Goal: Information Seeking & Learning: Learn about a topic

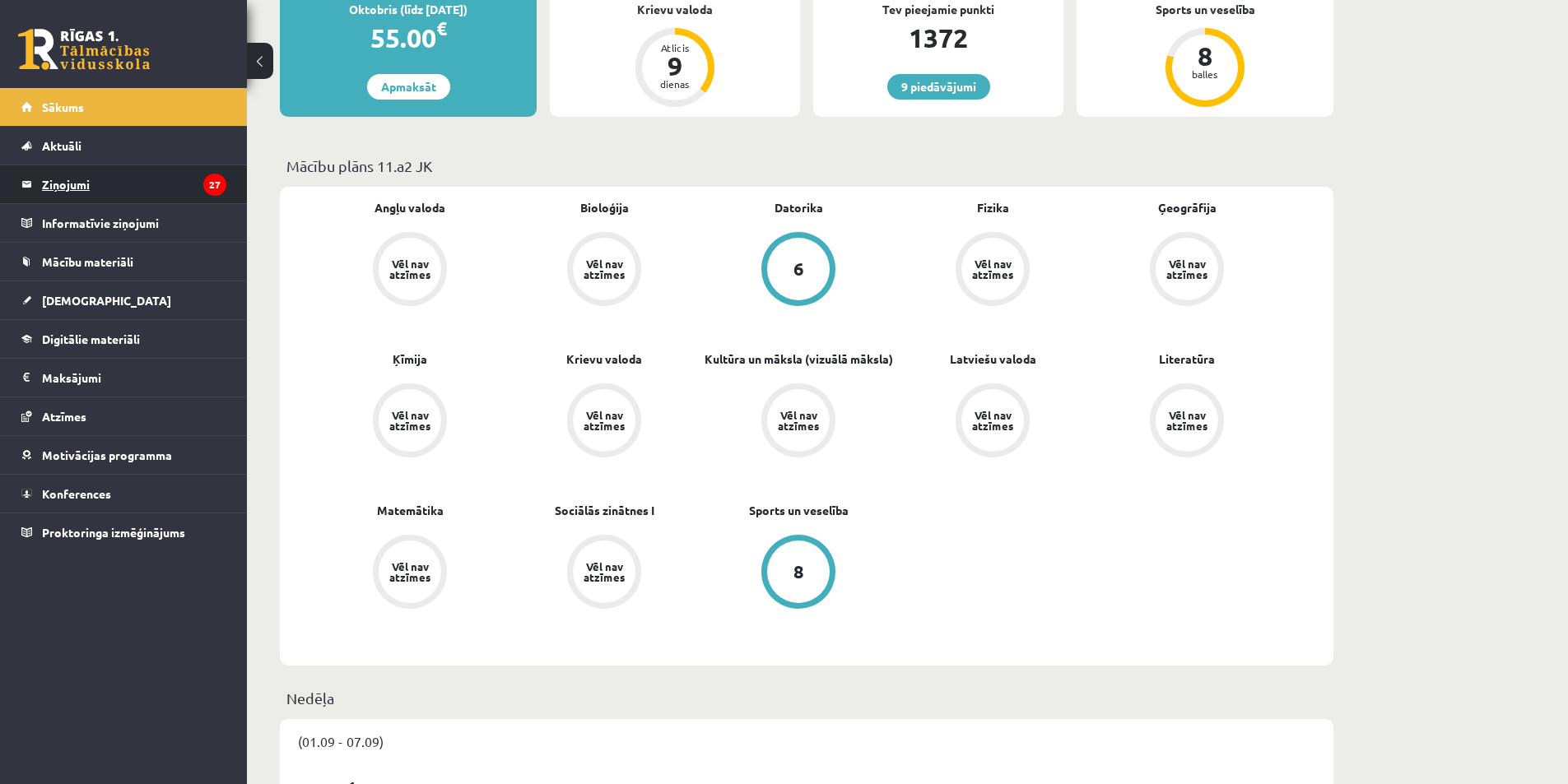
scroll to position [329, 0]
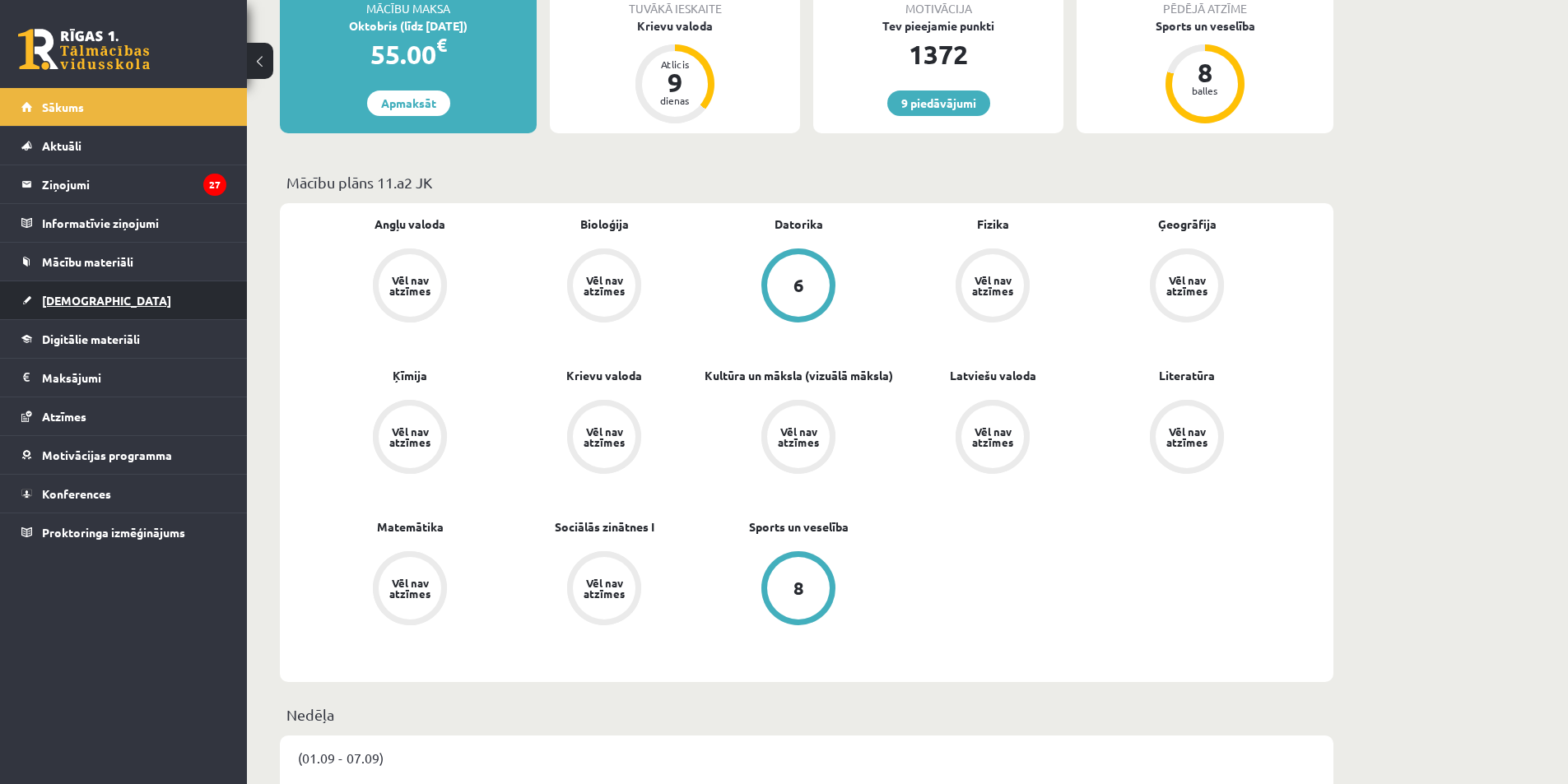
click at [115, 313] on link "[DEMOGRAPHIC_DATA]" at bounding box center [123, 300] width 205 height 38
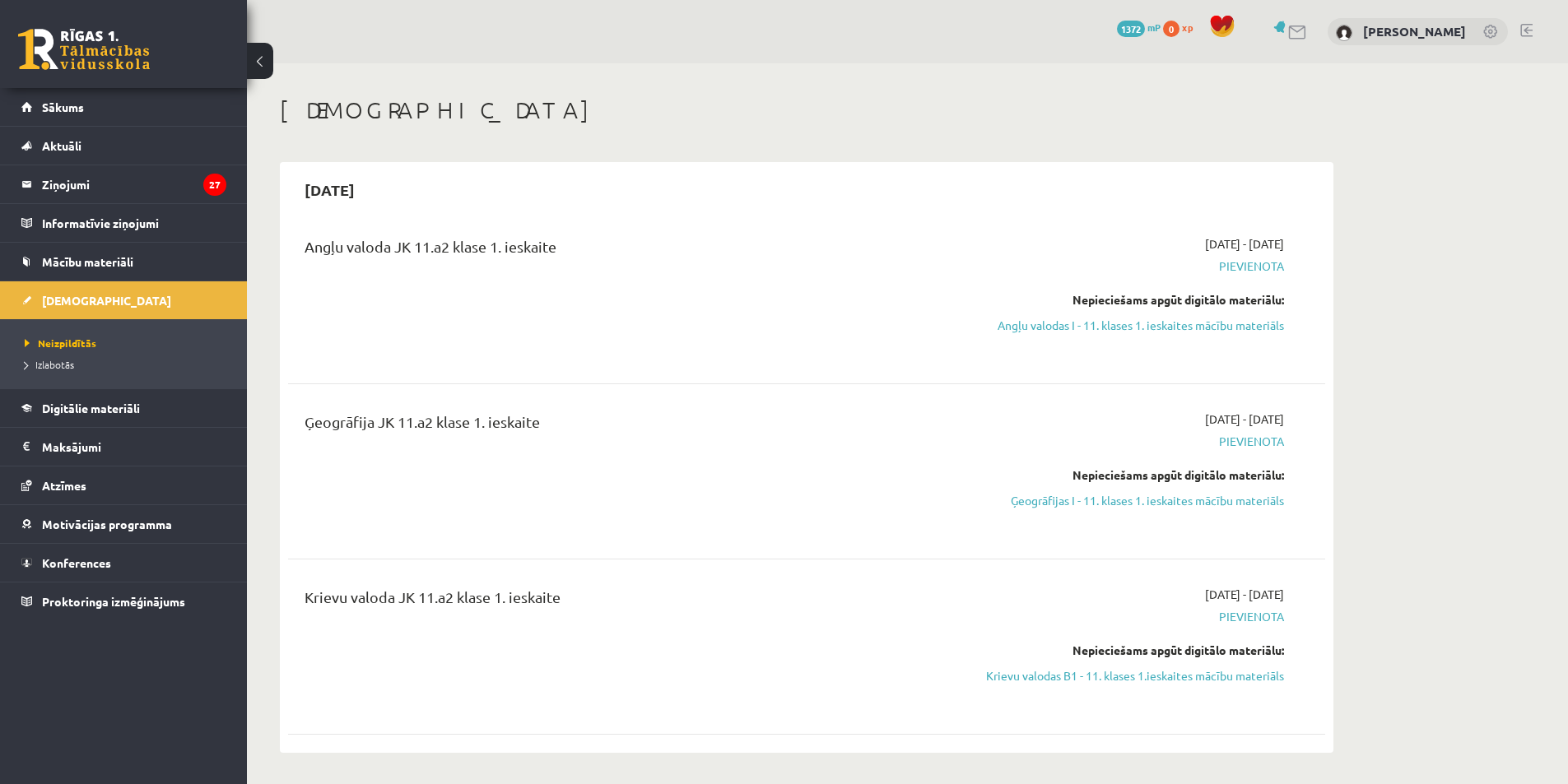
drag, startPoint x: 1114, startPoint y: 329, endPoint x: 877, endPoint y: 89, distance: 337.3
click at [1114, 329] on link "Angļu valodas I - 11. klases 1. ieskaites mācību materiāls" at bounding box center [1129, 325] width 310 height 18
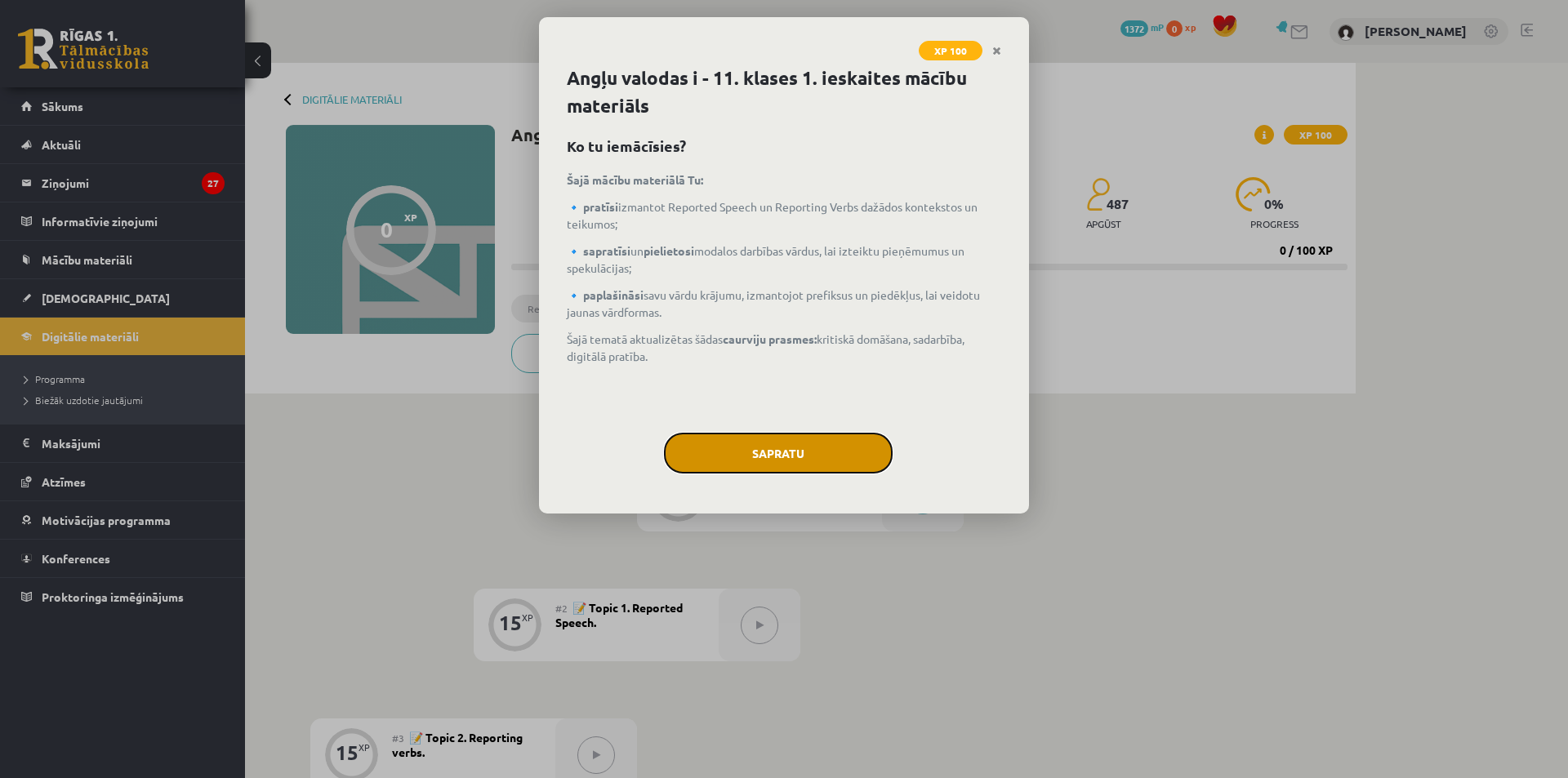
click at [818, 467] on button "Sapratu" at bounding box center [778, 453] width 229 height 40
